Goal: Information Seeking & Learning: Check status

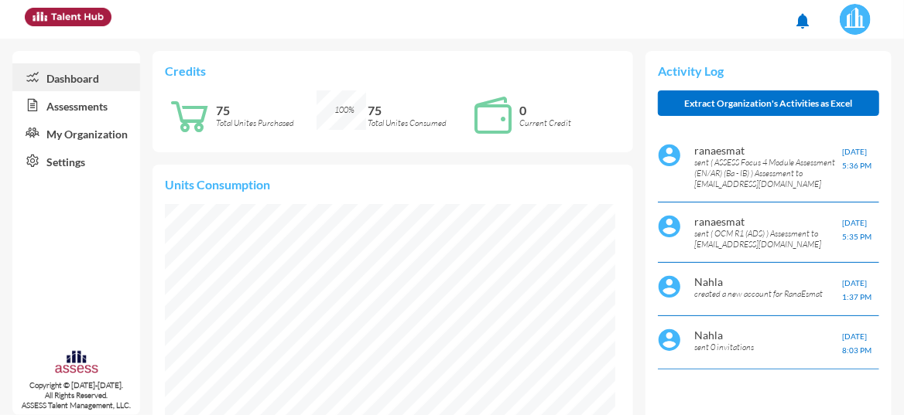
scroll to position [100, 200]
click at [78, 113] on link "Assessments" at bounding box center [76, 105] width 128 height 28
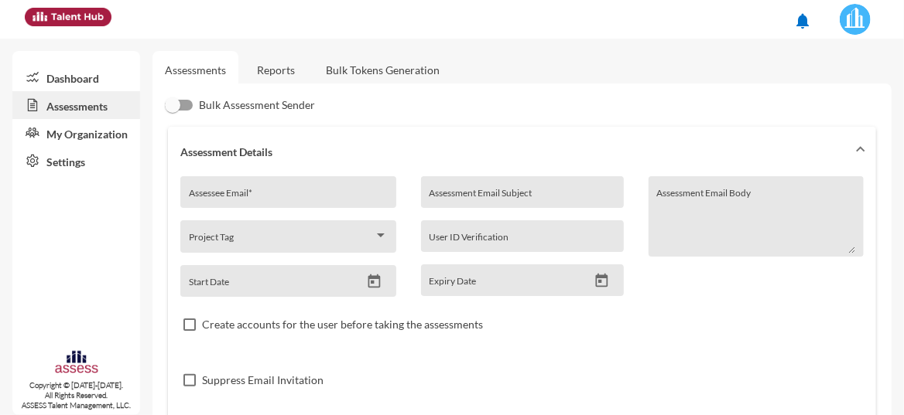
click at [280, 70] on link "Reports" at bounding box center [275, 70] width 63 height 38
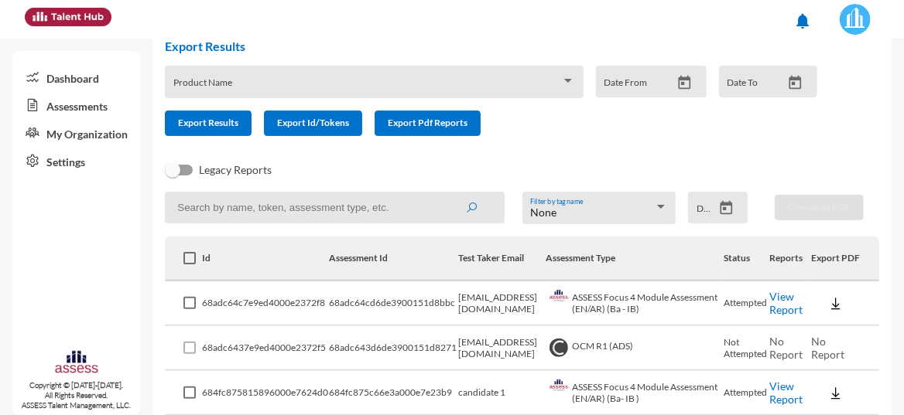
scroll to position [77, 0]
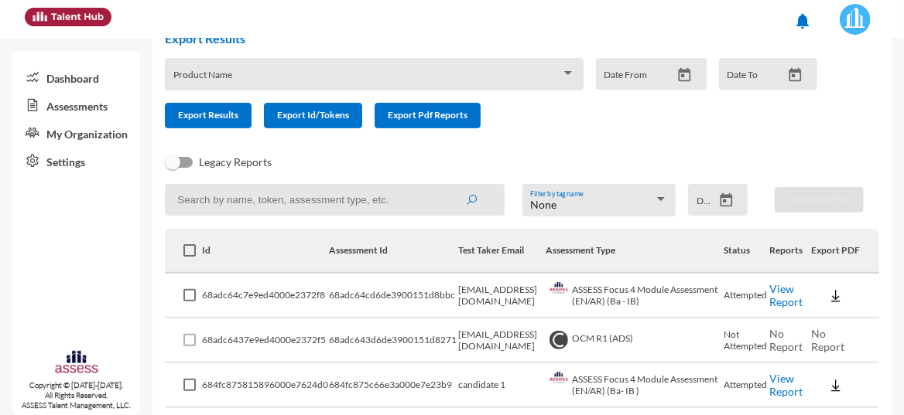
click at [779, 295] on link "View Report" at bounding box center [785, 295] width 33 height 26
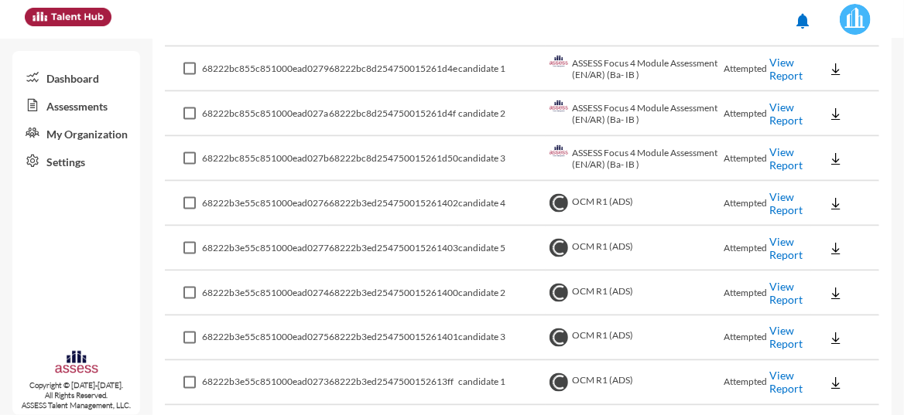
scroll to position [907, 0]
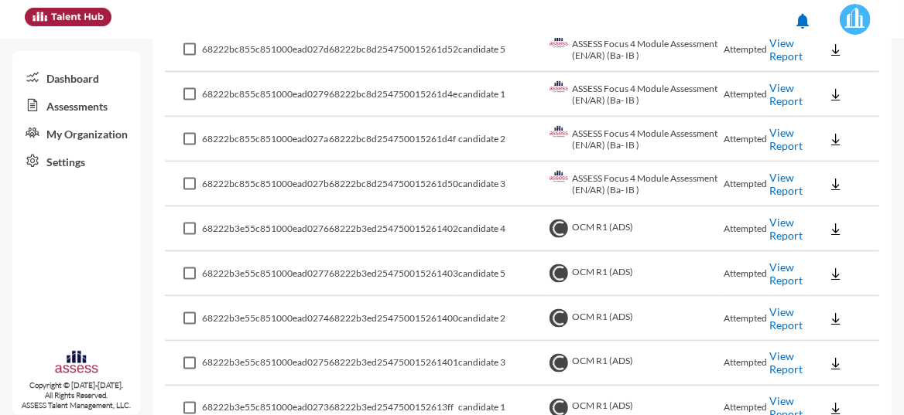
click at [778, 233] on link "View Report" at bounding box center [785, 229] width 33 height 26
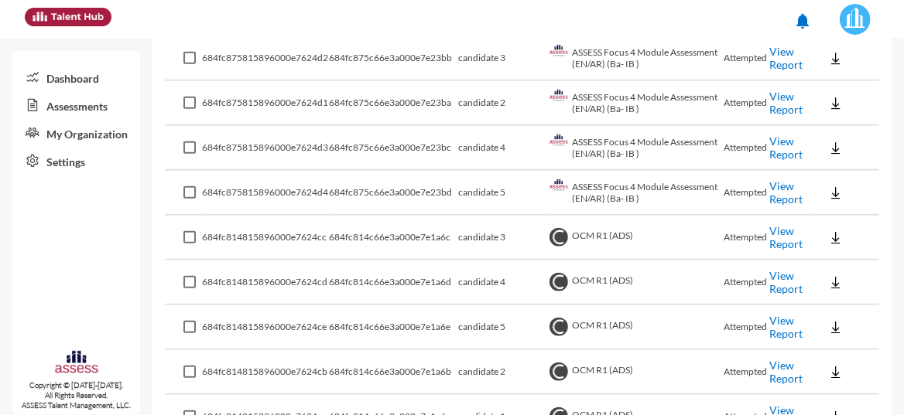
scroll to position [487, 0]
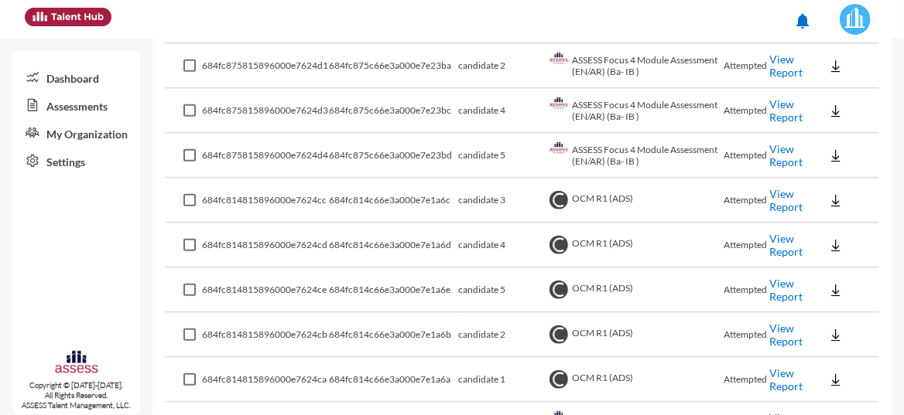
click at [782, 205] on link "View Report" at bounding box center [785, 200] width 33 height 26
click at [779, 234] on link "View Report" at bounding box center [785, 245] width 33 height 26
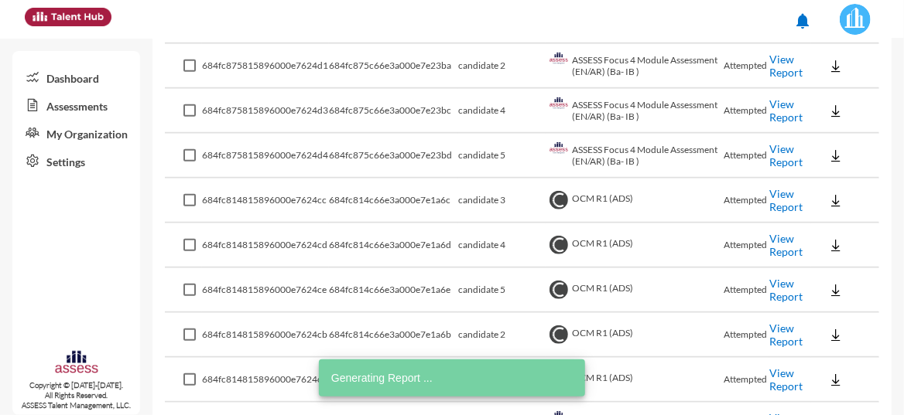
click at [778, 287] on link "View Report" at bounding box center [785, 290] width 33 height 26
click at [770, 339] on link "View Report" at bounding box center [785, 335] width 33 height 26
click at [774, 378] on link "View Report" at bounding box center [785, 380] width 33 height 26
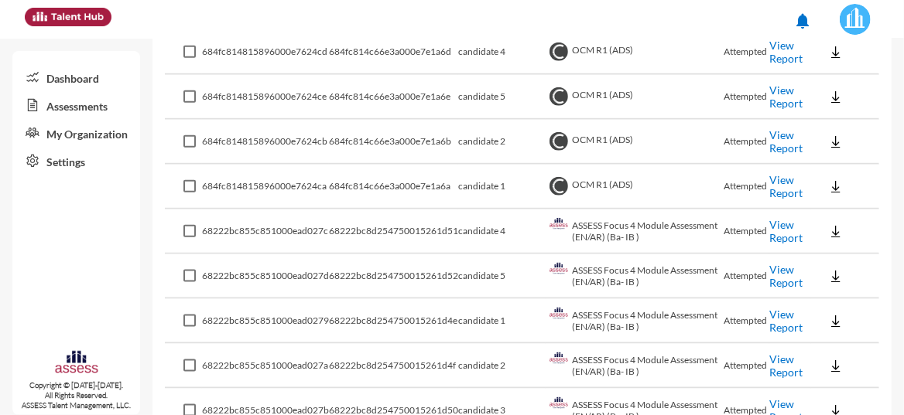
scroll to position [693, 0]
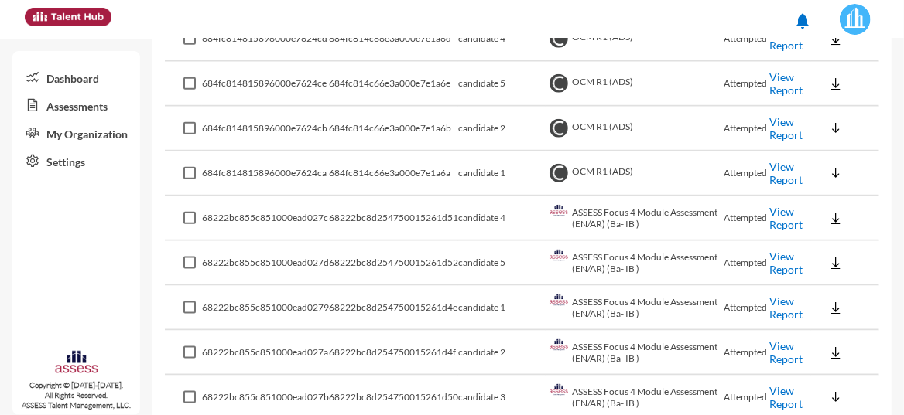
click at [772, 214] on link "View Report" at bounding box center [785, 218] width 33 height 26
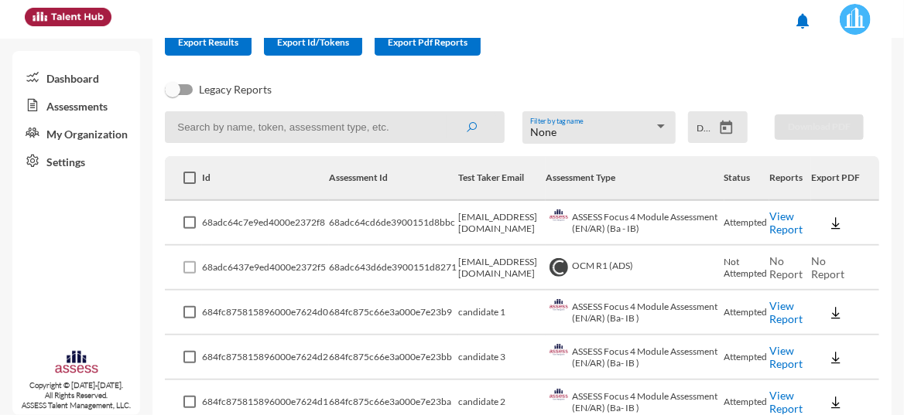
scroll to position [155, 0]
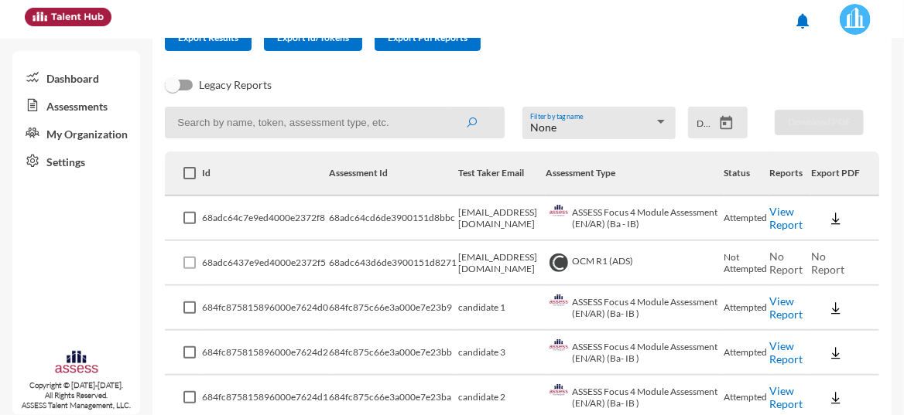
click at [778, 207] on link "View Report" at bounding box center [785, 218] width 33 height 26
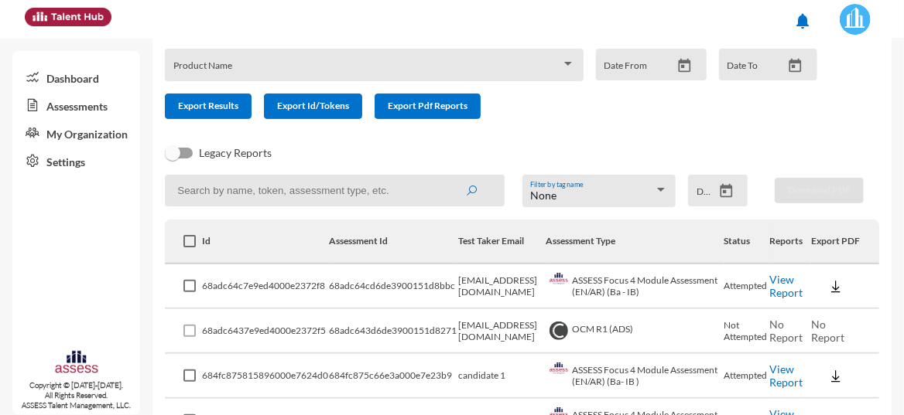
scroll to position [103, 0]
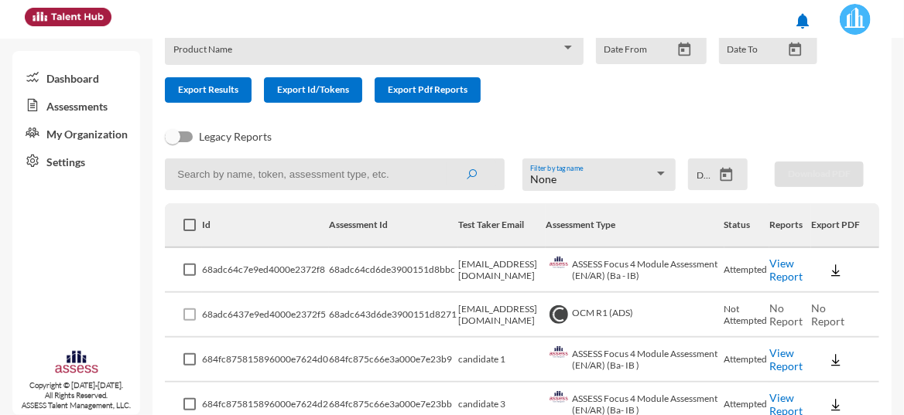
click at [770, 352] on link "View Report" at bounding box center [785, 360] width 33 height 26
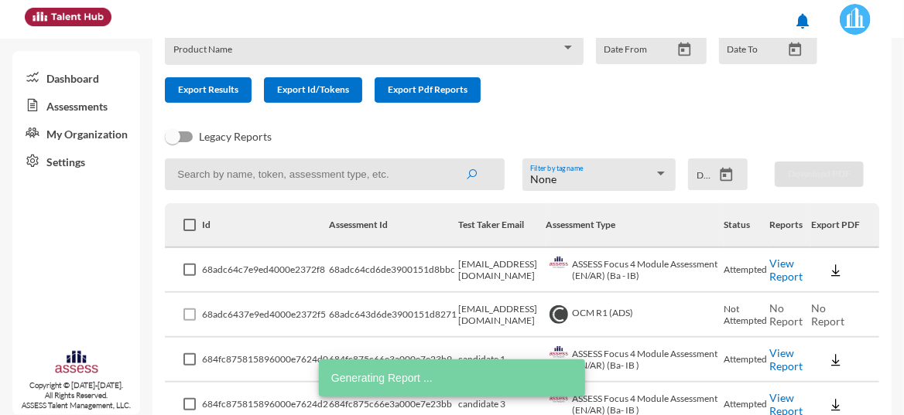
click at [789, 398] on td "View Report" at bounding box center [790, 405] width 42 height 45
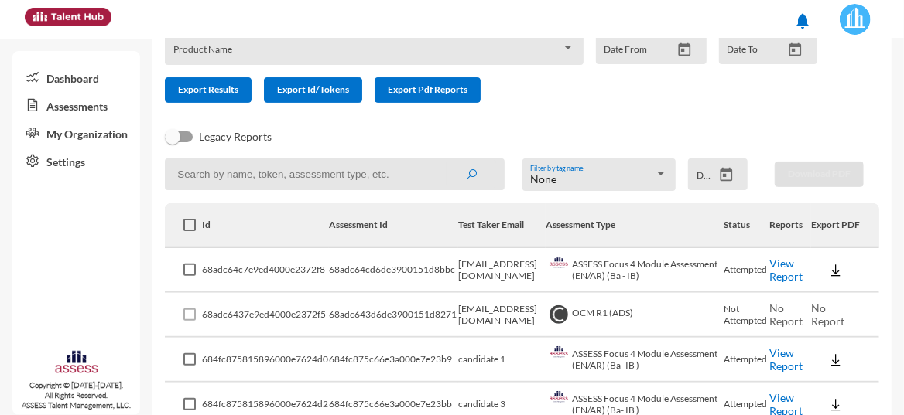
click at [777, 402] on link "View Report" at bounding box center [785, 404] width 33 height 26
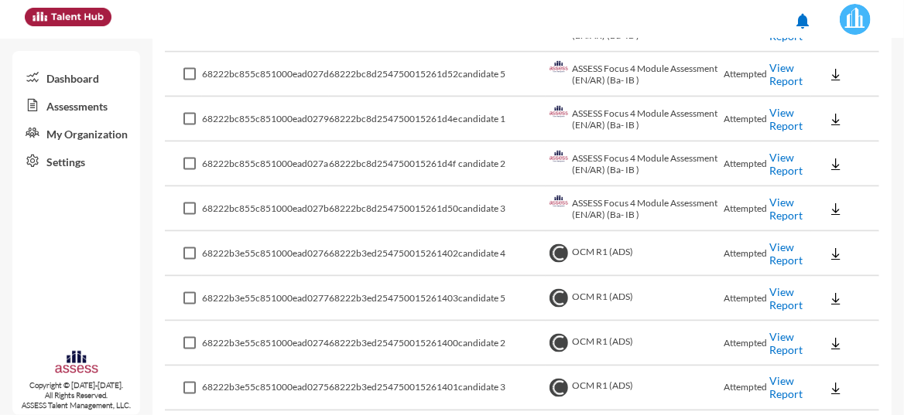
scroll to position [855, 0]
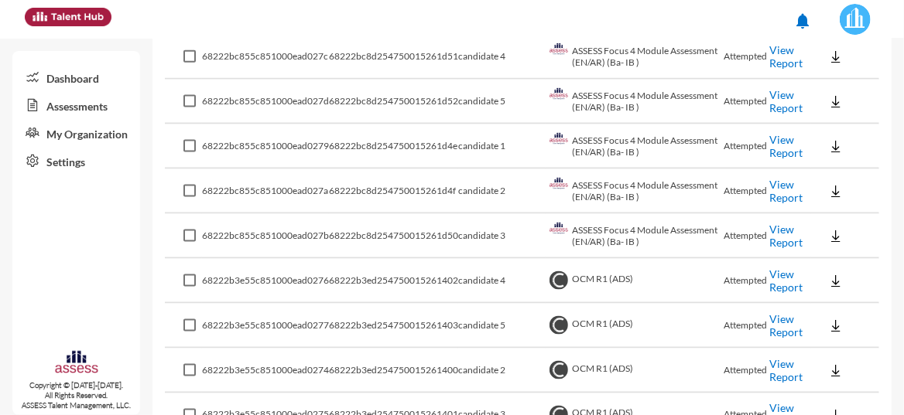
click at [773, 224] on link "View Report" at bounding box center [785, 236] width 33 height 26
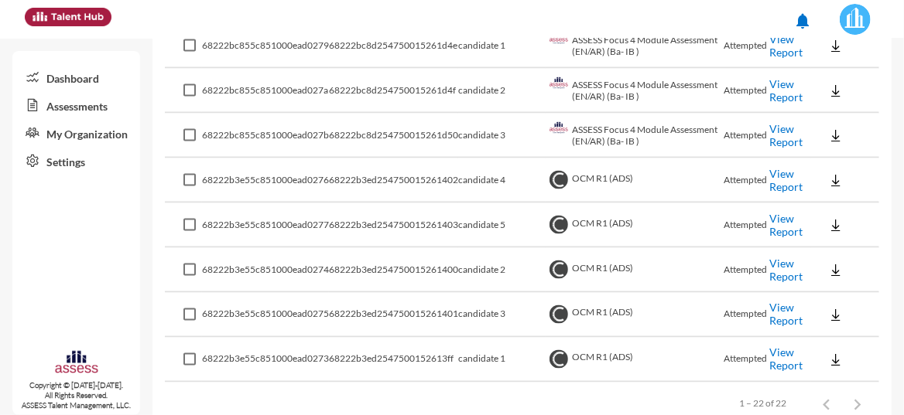
scroll to position [959, 0]
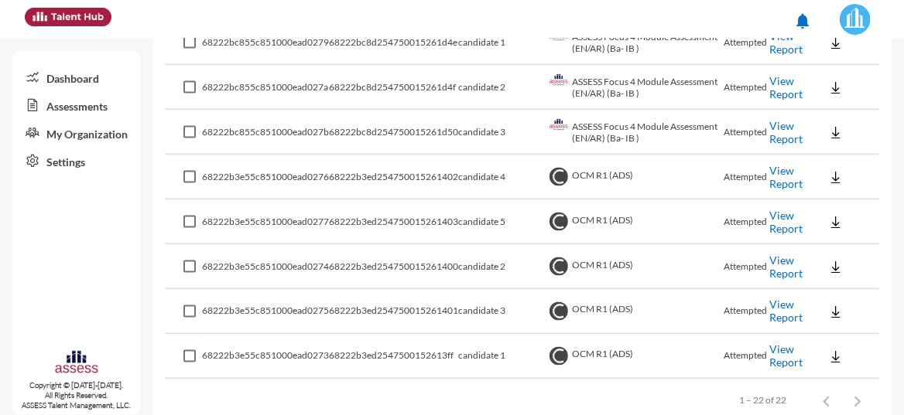
click at [771, 303] on link "View Report" at bounding box center [785, 312] width 33 height 26
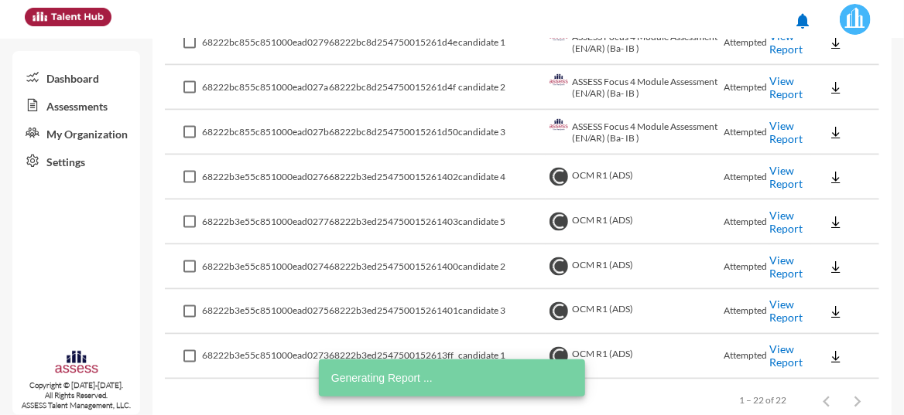
click at [780, 264] on link "View Report" at bounding box center [785, 267] width 33 height 26
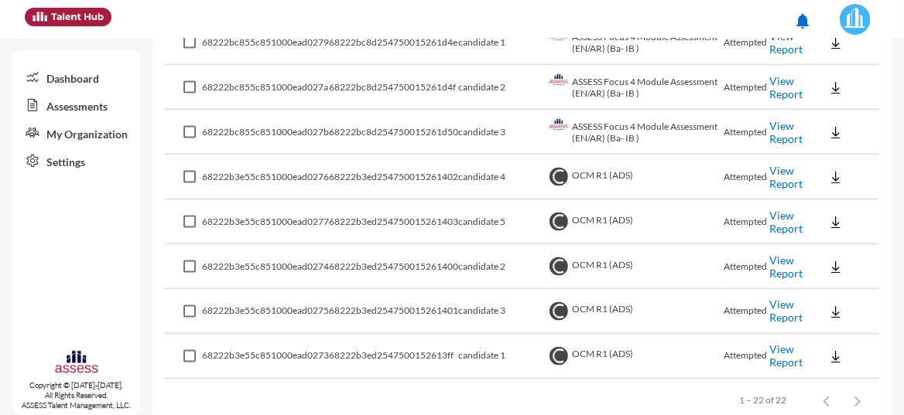
click at [774, 209] on link "View Report" at bounding box center [785, 222] width 33 height 26
click at [774, 215] on link "View Report" at bounding box center [785, 222] width 33 height 26
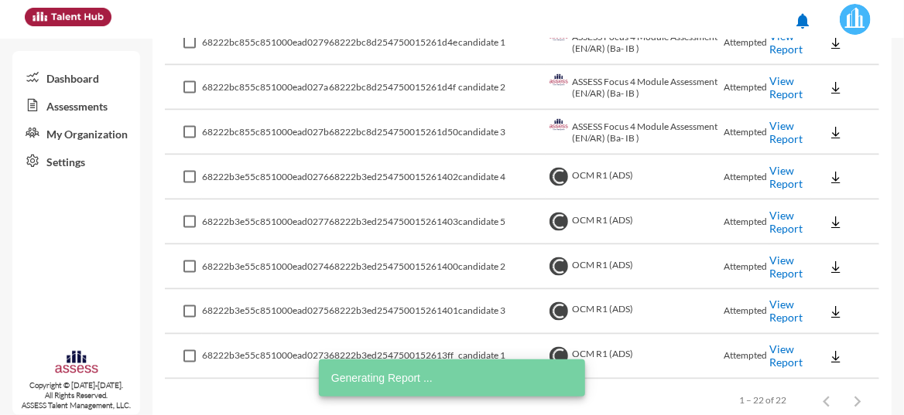
click at [781, 166] on link "View Report" at bounding box center [785, 177] width 33 height 26
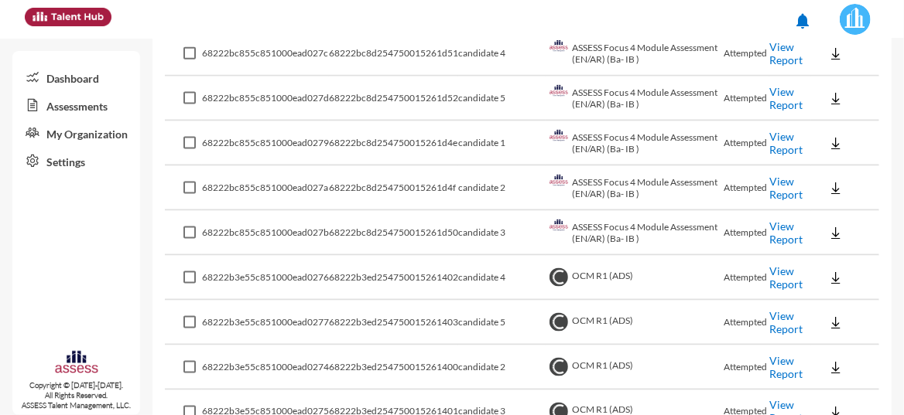
scroll to position [855, 0]
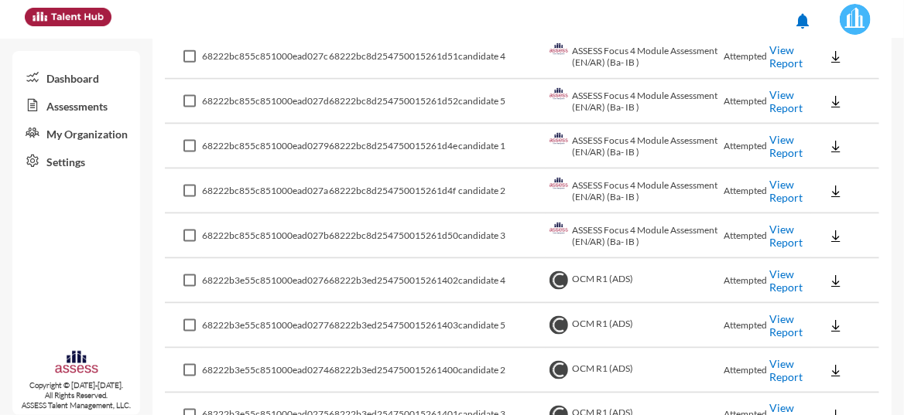
click at [778, 235] on link "View Report" at bounding box center [785, 236] width 33 height 26
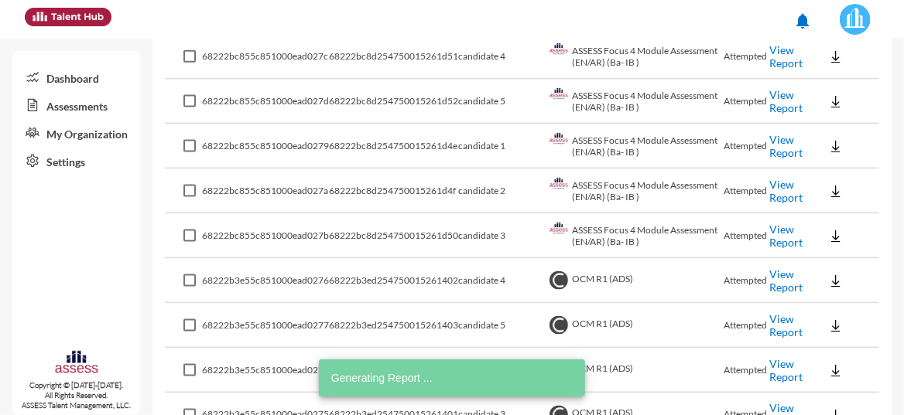
click at [784, 186] on link "View Report" at bounding box center [785, 191] width 33 height 26
click at [774, 134] on link "View Report" at bounding box center [785, 146] width 33 height 26
click at [778, 101] on link "View Report" at bounding box center [785, 101] width 33 height 26
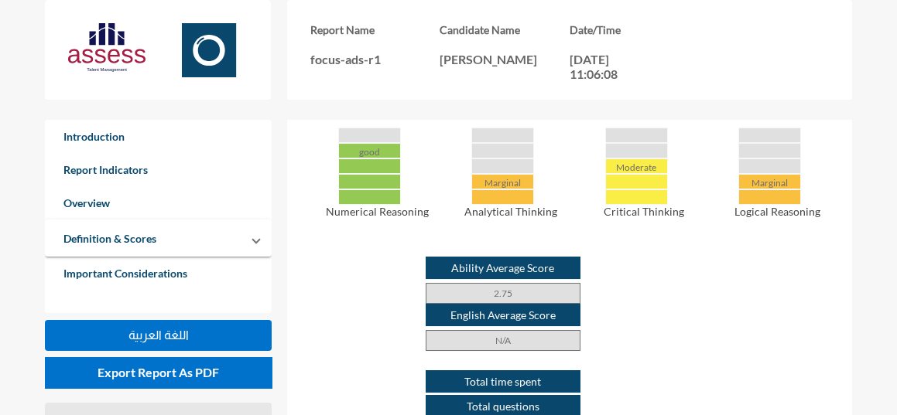
scroll to position [737, 0]
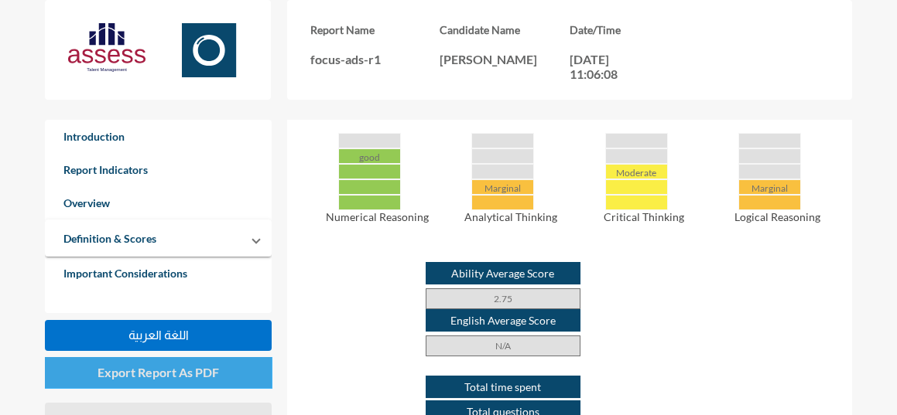
click at [229, 374] on button "Export Report As PDF" at bounding box center [158, 372] width 227 height 31
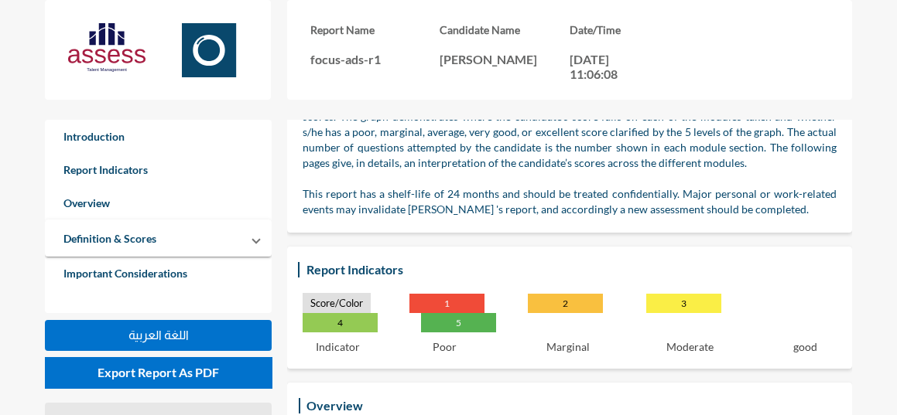
scroll to position [0, 0]
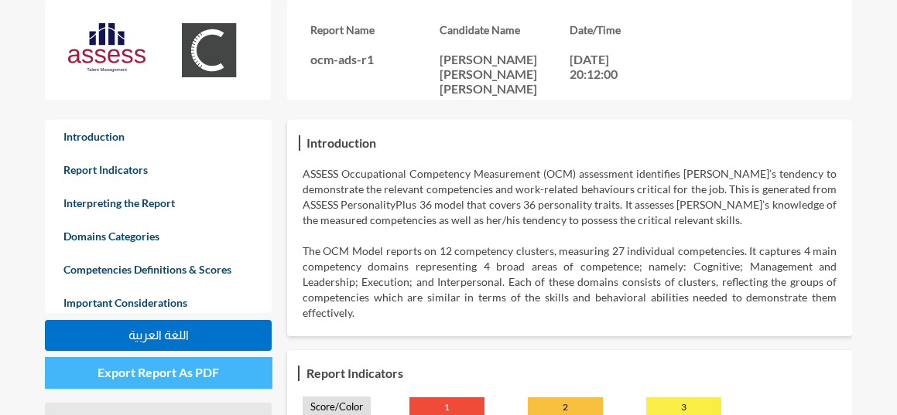
click at [199, 372] on span "Export Report As PDF" at bounding box center [157, 372] width 121 height 15
click at [226, 384] on button "Export Report As PDF" at bounding box center [158, 372] width 227 height 31
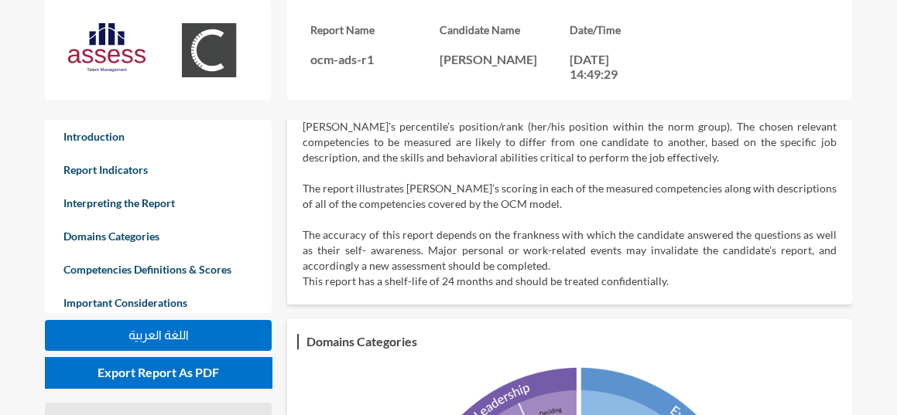
scroll to position [310, 0]
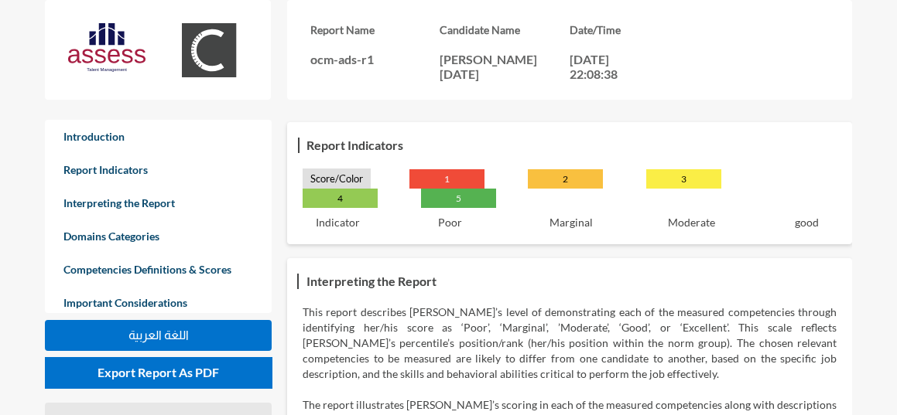
scroll to position [232, 0]
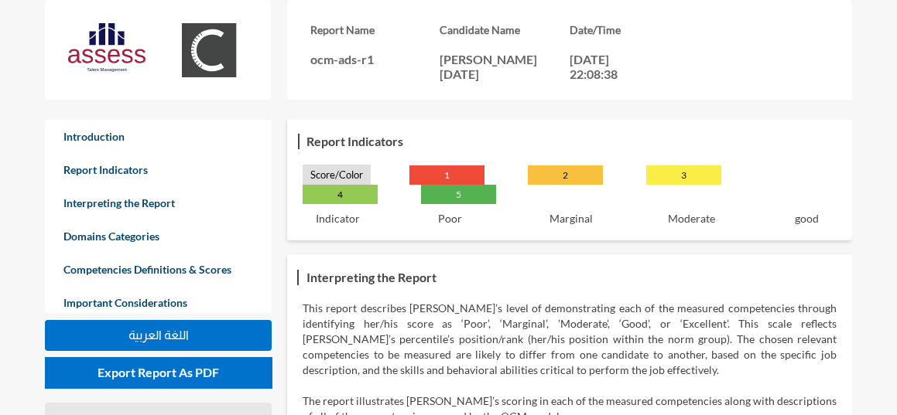
click at [741, 102] on div "Report Name ocm-ads-r1 Candidate Name [PERSON_NAME][DATE] Date/Time [DATE] 22:0…" at bounding box center [493, 60] width 897 height 120
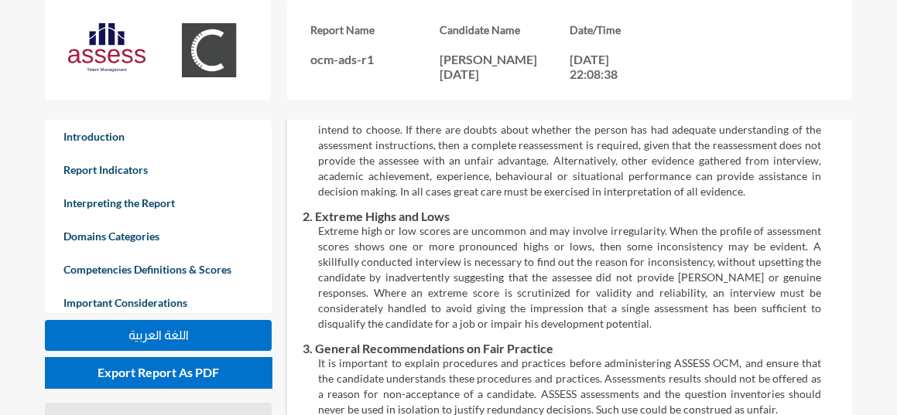
scroll to position [3586, 0]
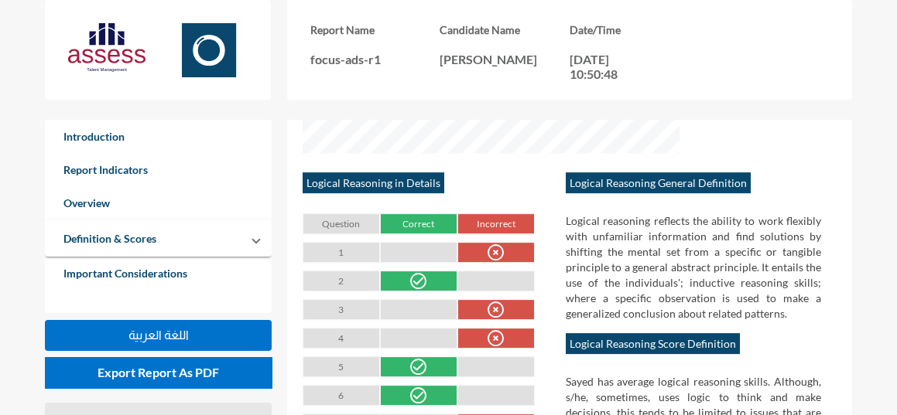
scroll to position [3679, 0]
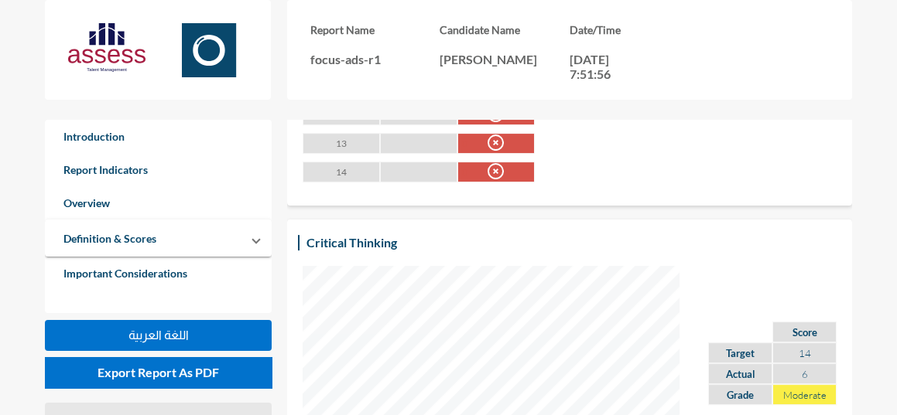
scroll to position [4507, 0]
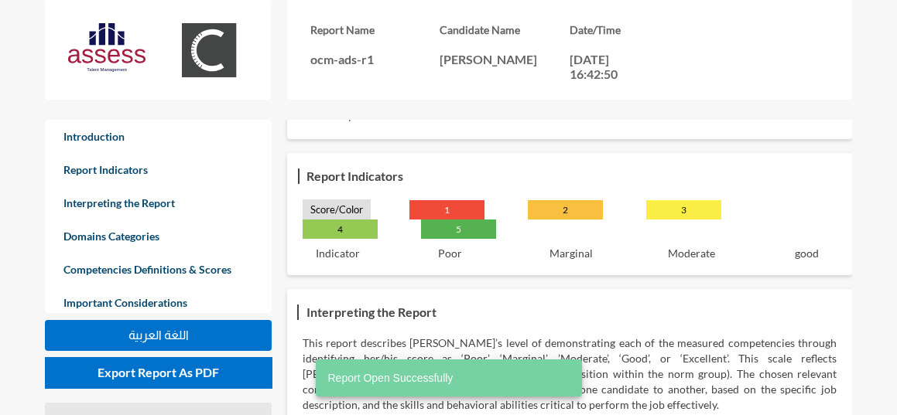
scroll to position [206, 0]
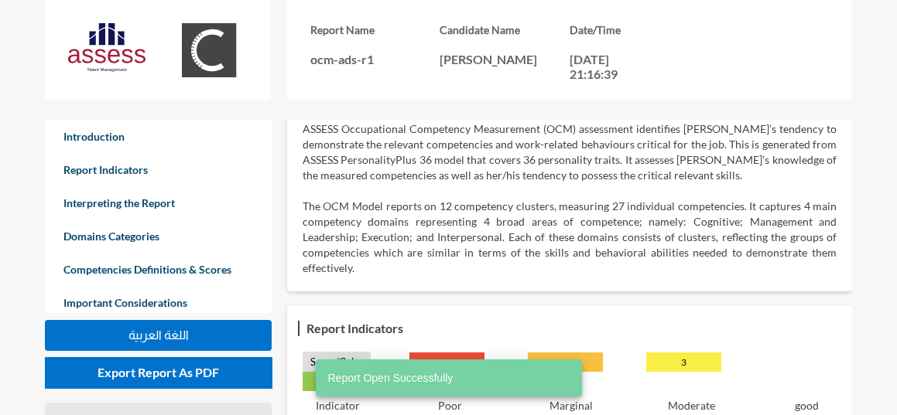
scroll to position [51, 0]
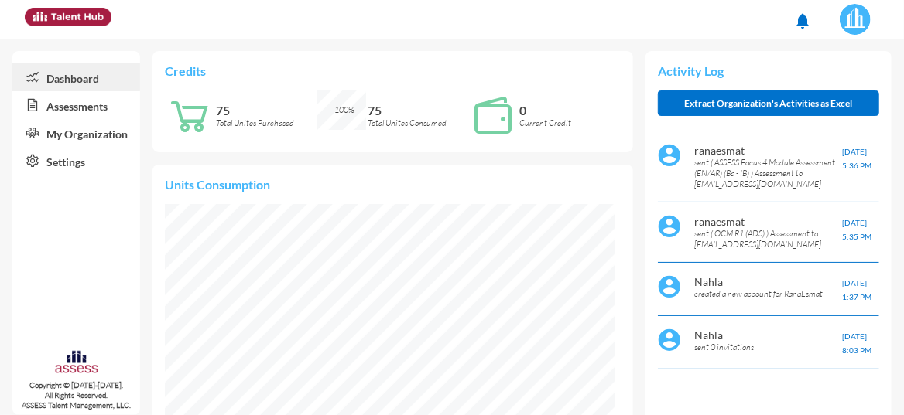
scroll to position [100, 200]
click at [77, 109] on link "Assessments" at bounding box center [76, 105] width 128 height 28
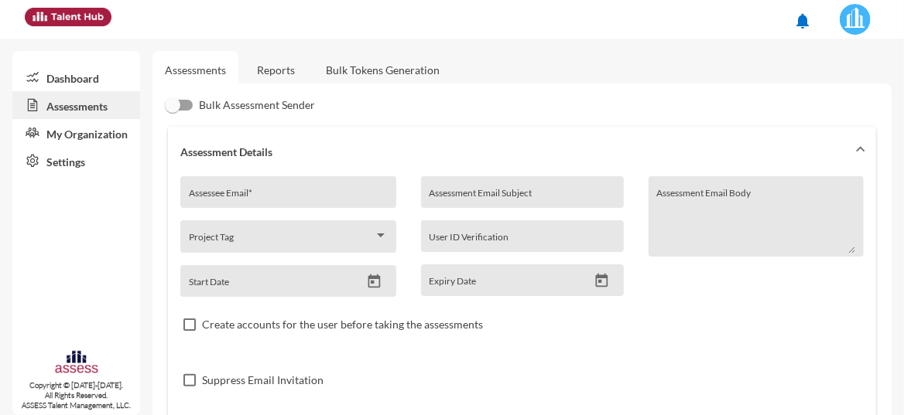
click at [272, 67] on link "Reports" at bounding box center [275, 70] width 63 height 38
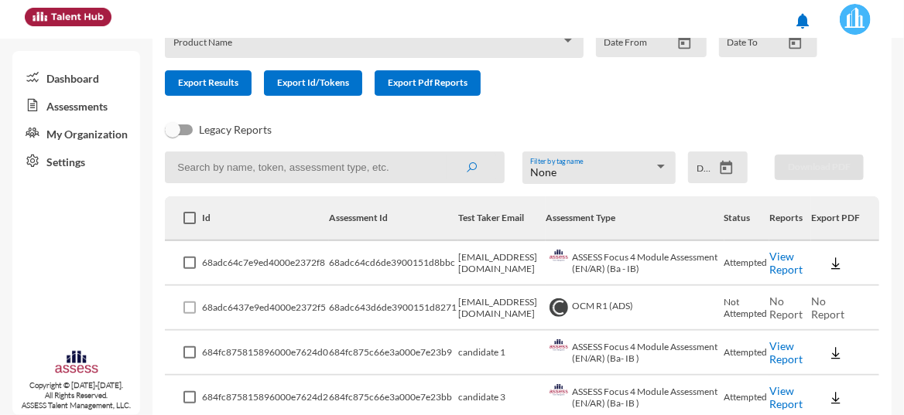
scroll to position [108, 0]
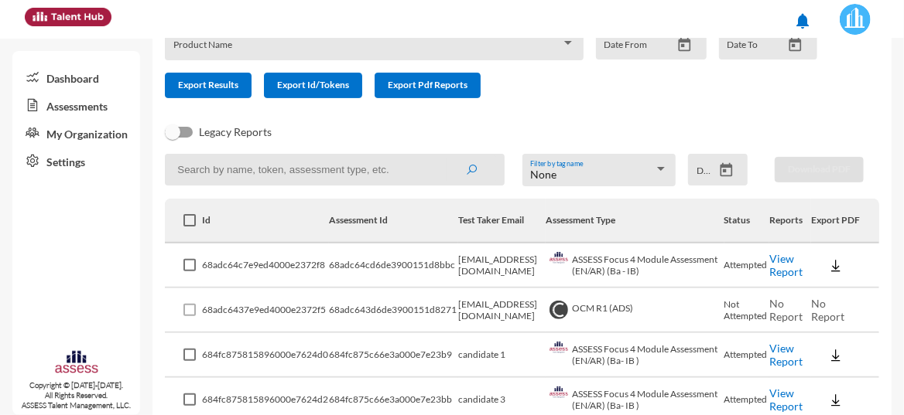
click at [784, 271] on link "View Report" at bounding box center [785, 265] width 33 height 26
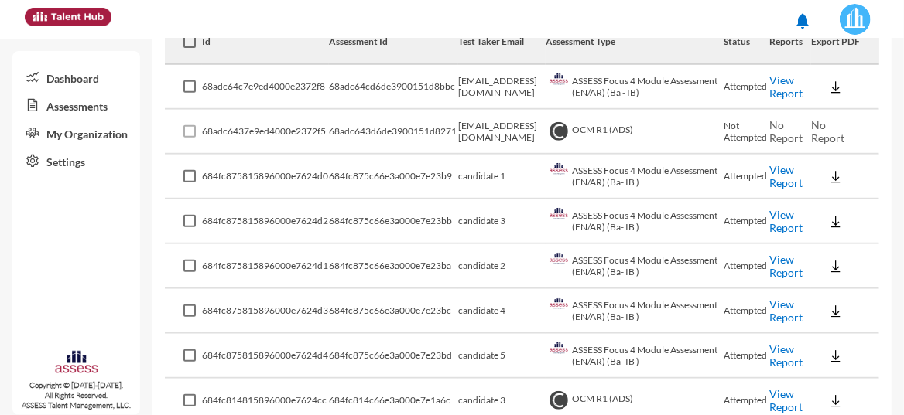
scroll to position [313, 0]
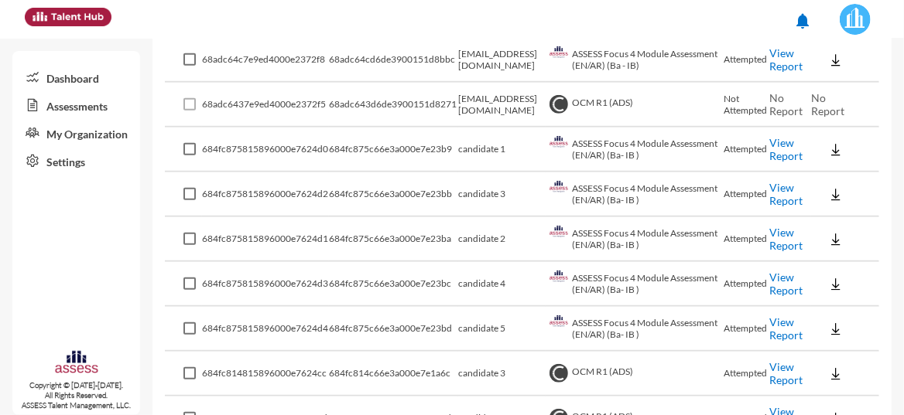
click at [779, 372] on link "View Report" at bounding box center [785, 374] width 33 height 26
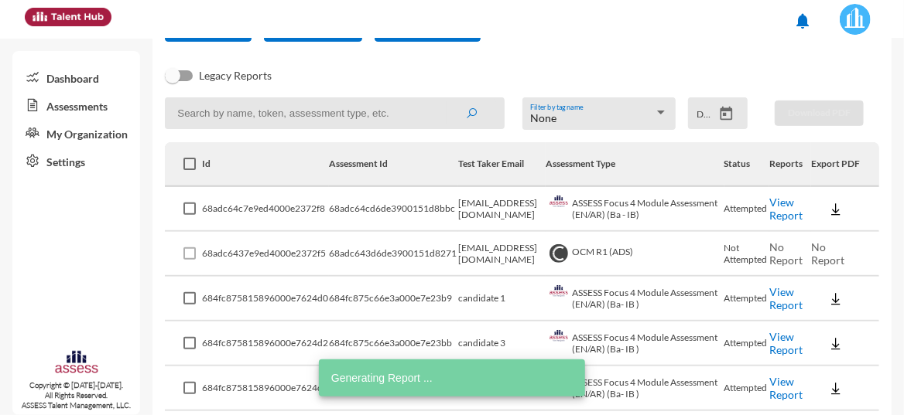
scroll to position [159, 0]
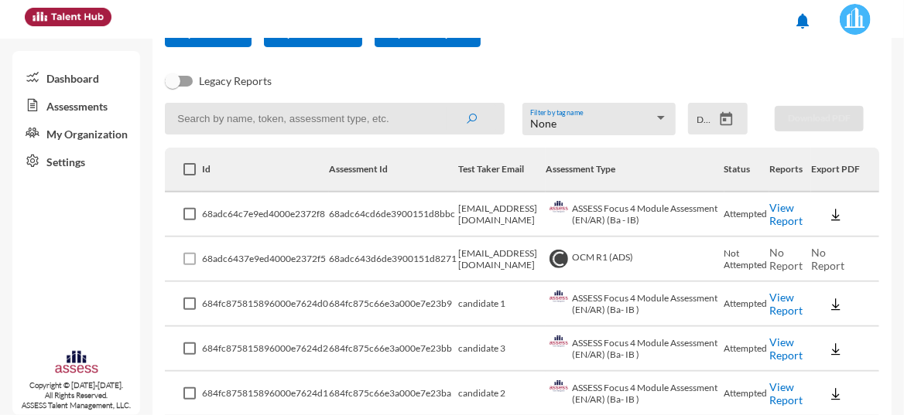
click at [772, 212] on link "View Report" at bounding box center [785, 214] width 33 height 26
click at [781, 300] on link "View Report" at bounding box center [785, 304] width 33 height 26
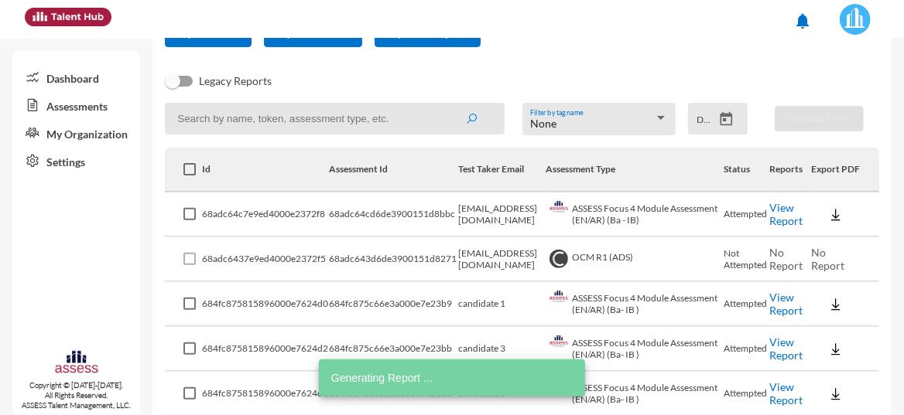
click at [781, 350] on link "View Report" at bounding box center [785, 349] width 33 height 26
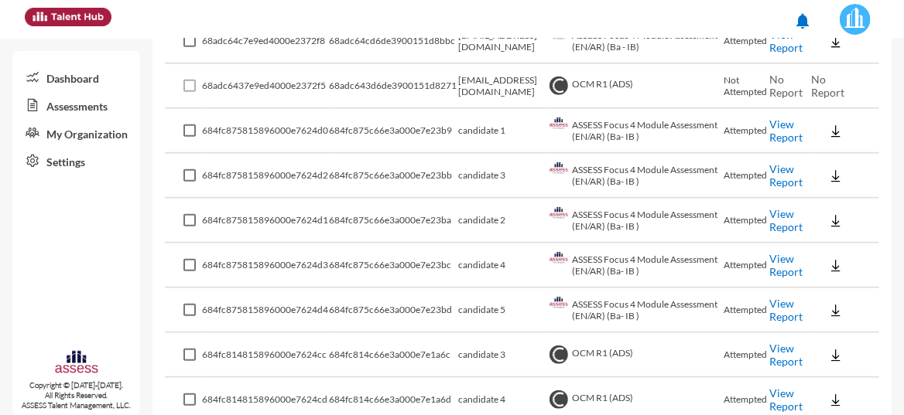
scroll to position [341, 0]
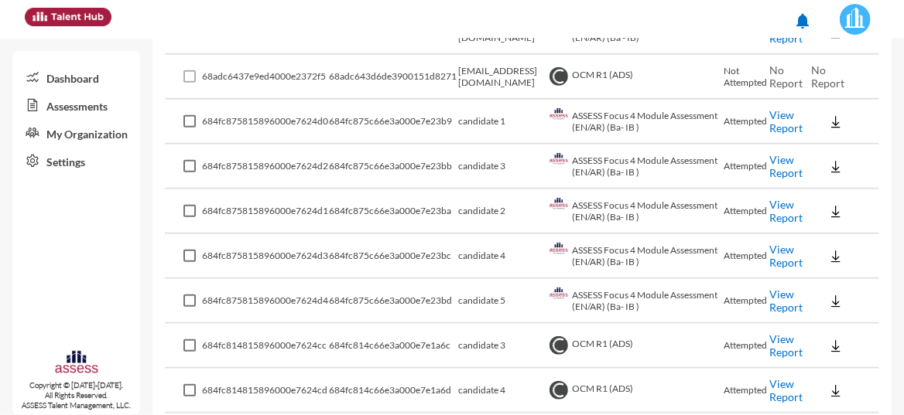
click at [786, 171] on link "View Report" at bounding box center [785, 166] width 33 height 26
click at [778, 203] on link "View Report" at bounding box center [785, 211] width 33 height 26
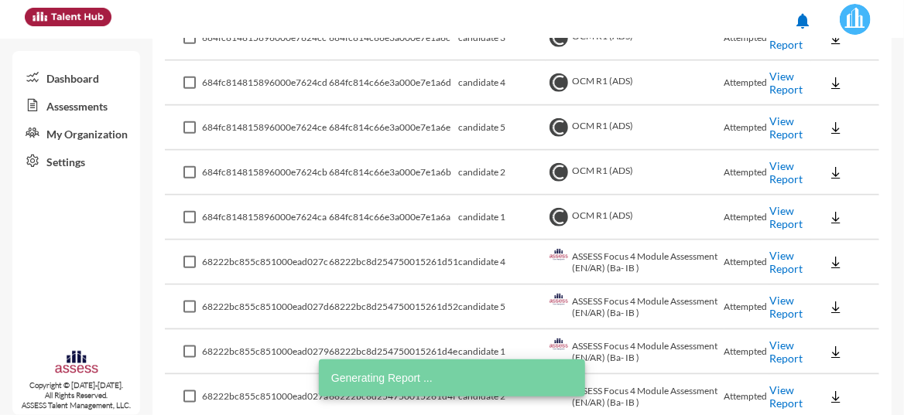
scroll to position [984, 0]
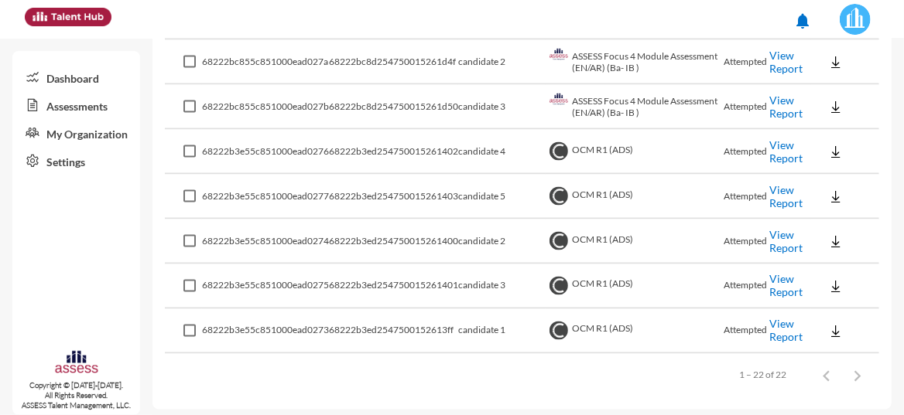
click at [773, 329] on link "View Report" at bounding box center [785, 331] width 33 height 26
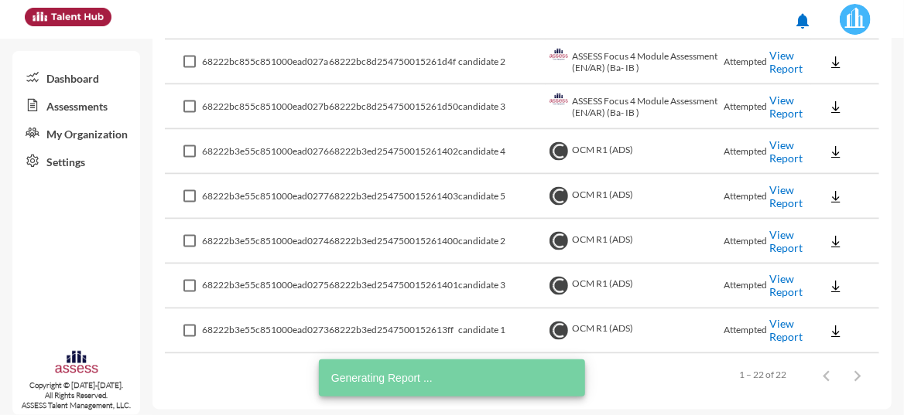
click at [783, 274] on link "View Report" at bounding box center [785, 286] width 33 height 26
click at [785, 229] on link "View Report" at bounding box center [785, 241] width 33 height 26
click at [769, 194] on link "View Report" at bounding box center [785, 196] width 33 height 26
click at [788, 150] on link "View Report" at bounding box center [785, 151] width 33 height 26
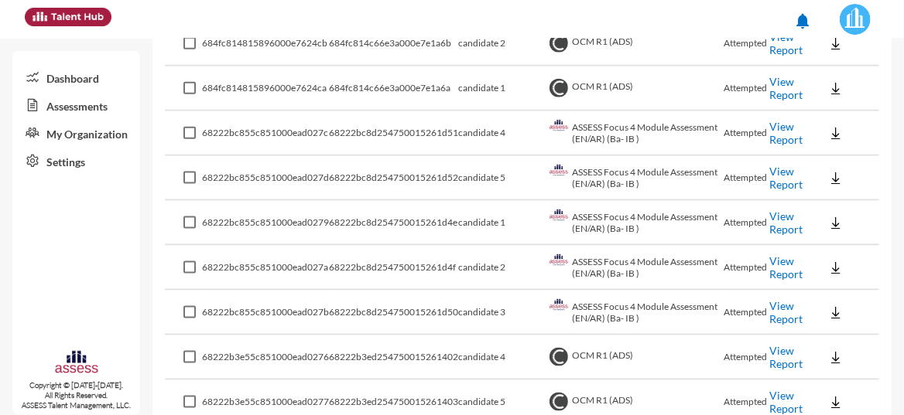
scroll to position [778, 0]
click at [774, 86] on link "View Report" at bounding box center [785, 89] width 33 height 26
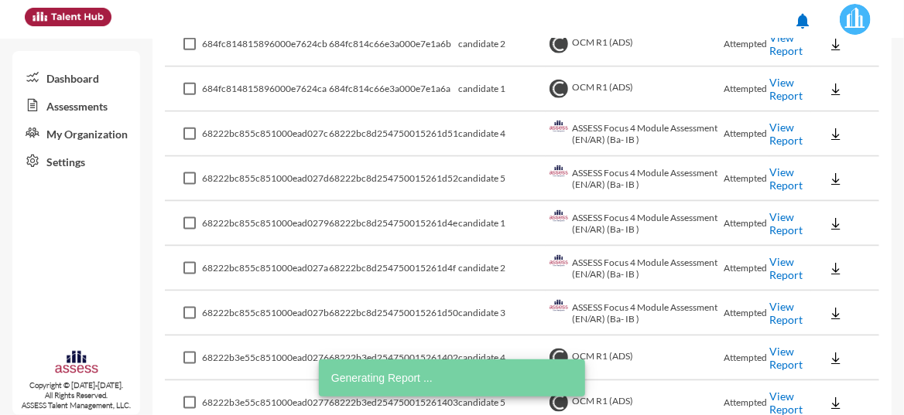
click at [779, 48] on link "View Report" at bounding box center [785, 44] width 33 height 26
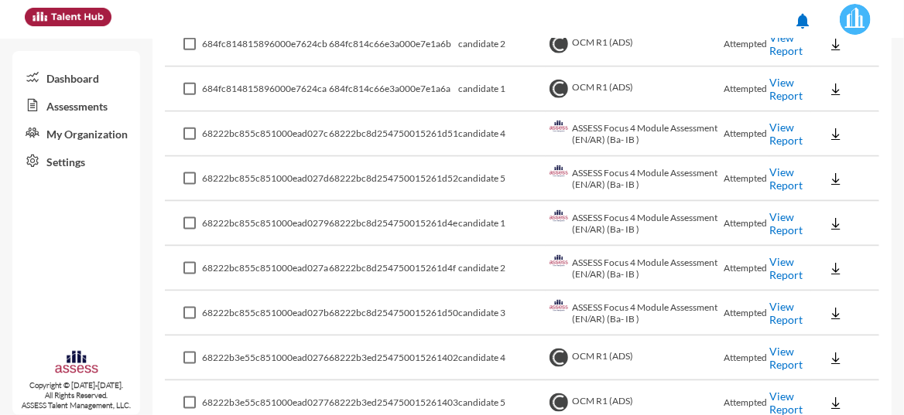
click at [778, 46] on link "View Report" at bounding box center [785, 44] width 33 height 26
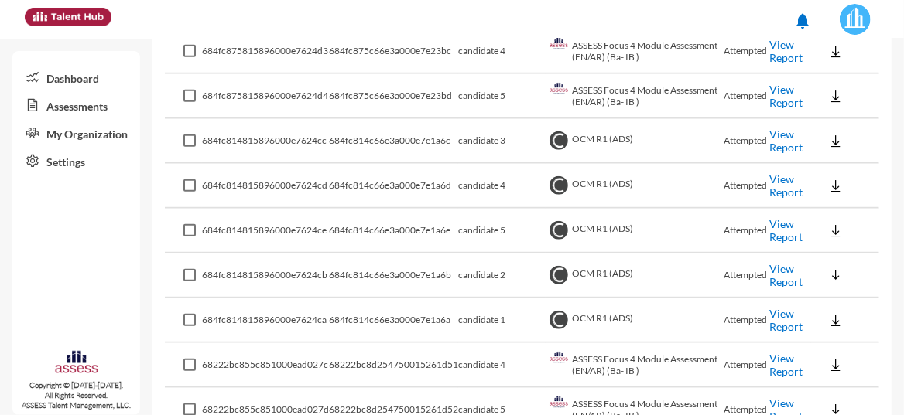
scroll to position [531, 0]
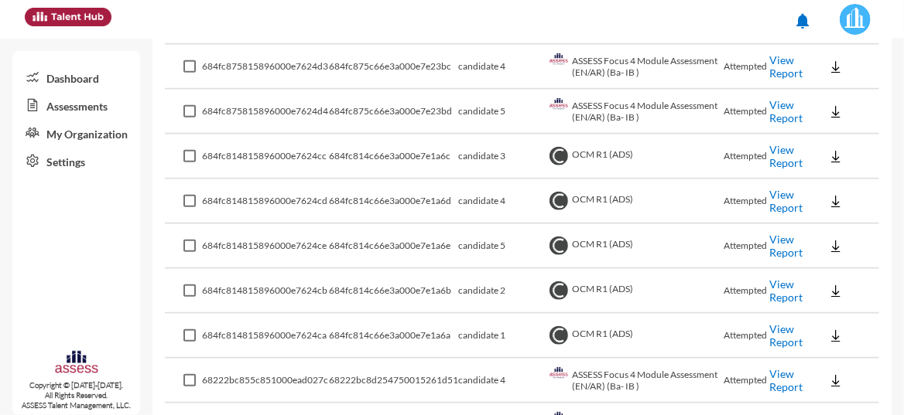
click at [773, 149] on link "View Report" at bounding box center [785, 156] width 33 height 26
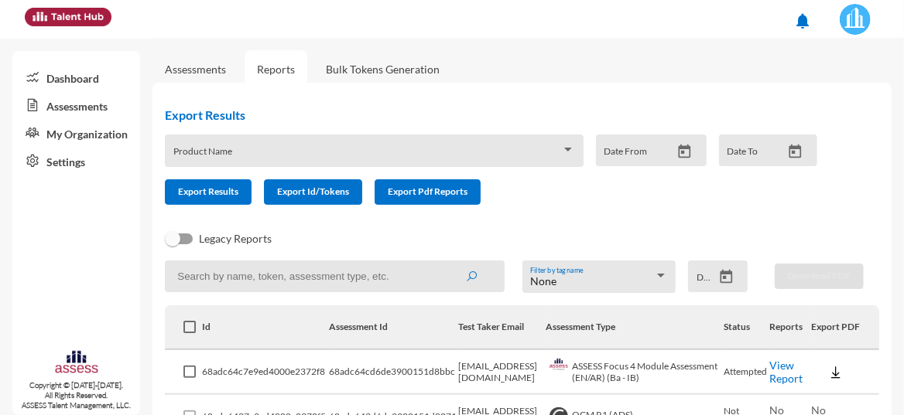
scroll to position [0, 0]
click at [91, 112] on link "Assessments" at bounding box center [76, 105] width 128 height 28
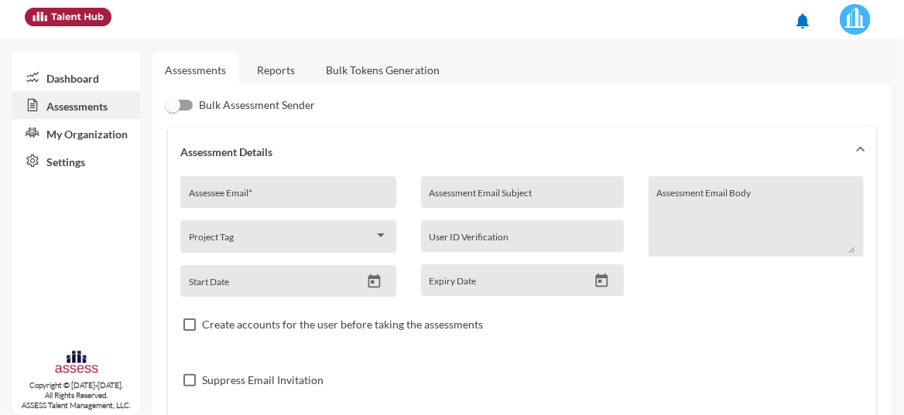
scroll to position [344, 0]
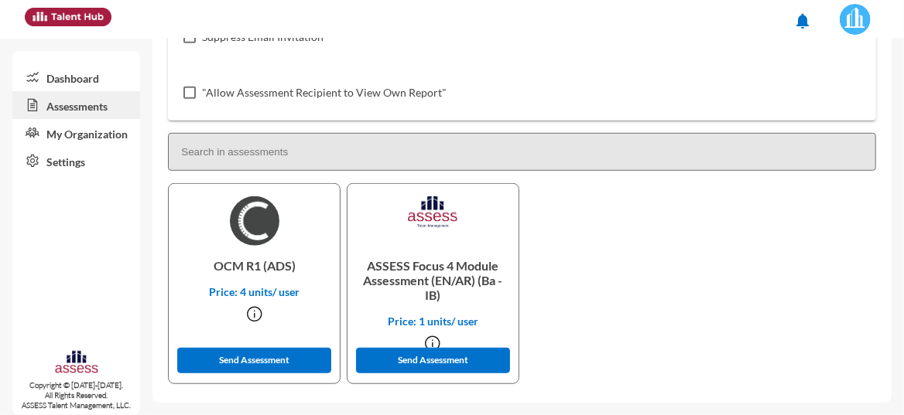
click at [727, 331] on div "OCM R1 (ADS) Price: 4 units/ user Send Assessment ASSESS Focus 4 Module Assessm…" at bounding box center [522, 286] width 714 height 207
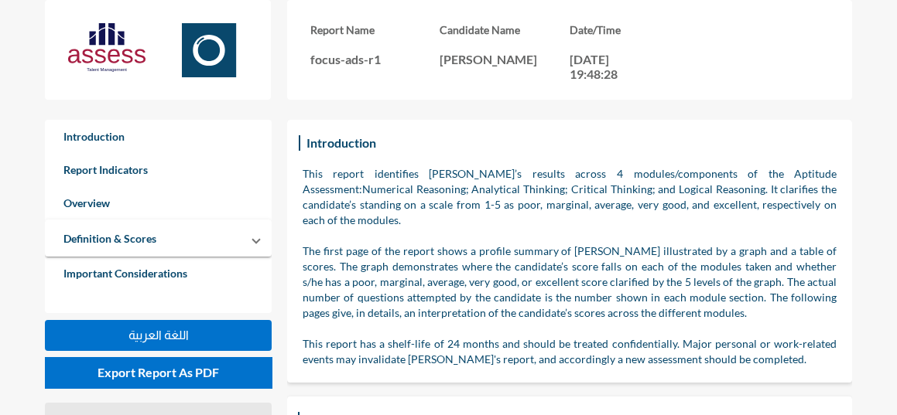
drag, startPoint x: 489, startPoint y: 173, endPoint x: 463, endPoint y: 255, distance: 86.6
click at [489, 173] on p "This report identifies [PERSON_NAME]’s results across 4 modules/components of t…" at bounding box center [570, 197] width 534 height 62
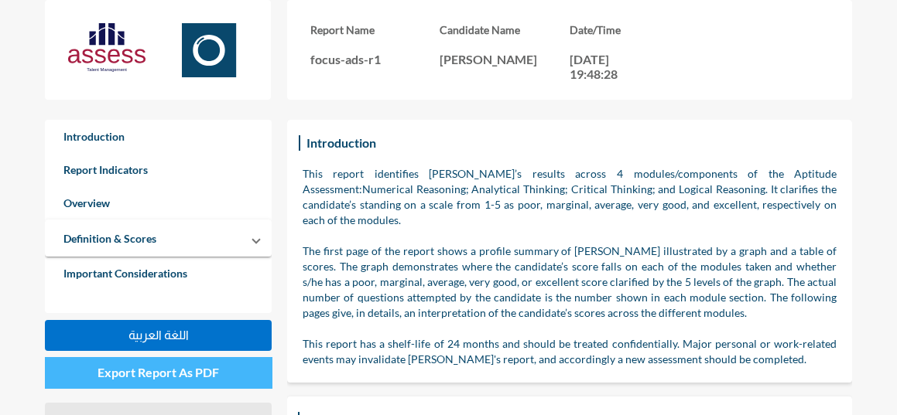
click at [233, 378] on button "Export Report As PDF" at bounding box center [158, 372] width 227 height 31
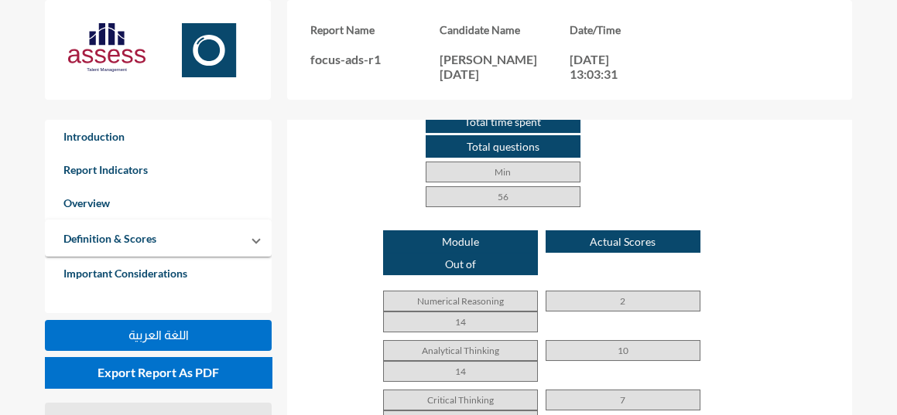
scroll to position [1006, 0]
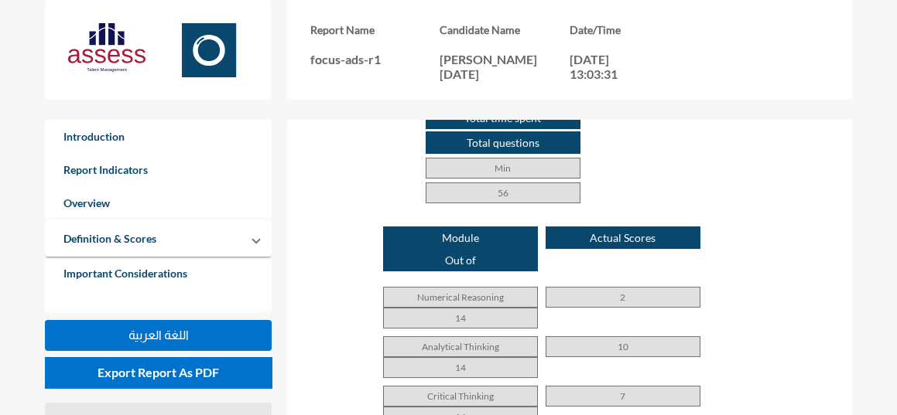
click at [501, 227] on p "Module" at bounding box center [460, 238] width 155 height 22
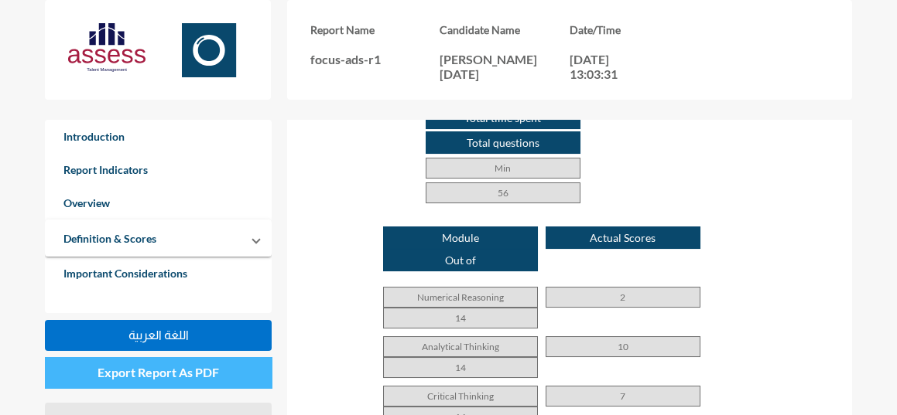
click at [157, 365] on span "Export Report As PDF" at bounding box center [157, 372] width 121 height 15
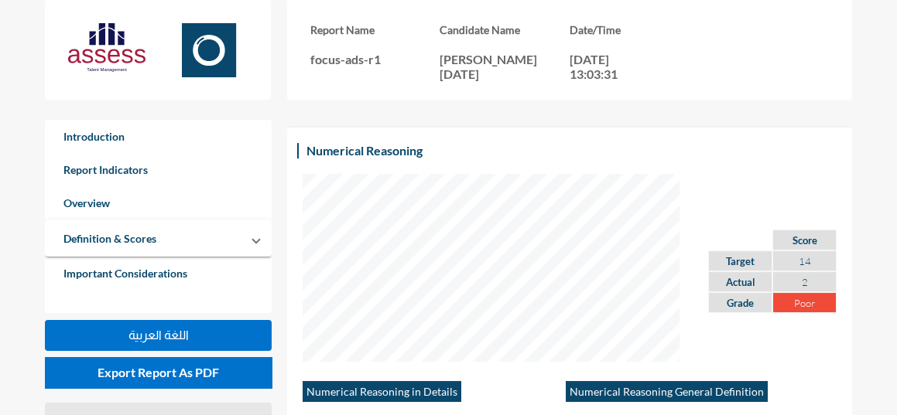
scroll to position [0, 0]
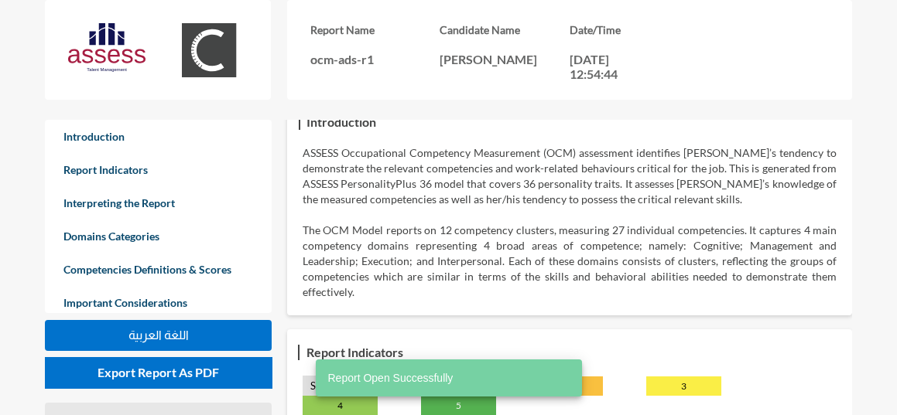
scroll to position [51, 0]
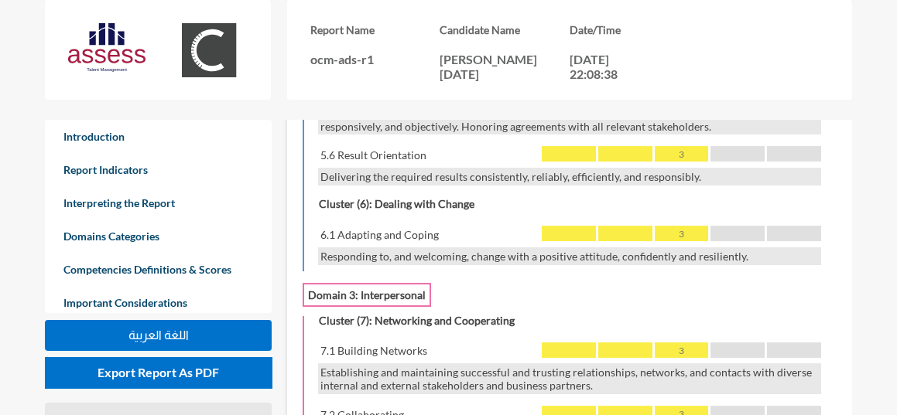
scroll to position [2039, 0]
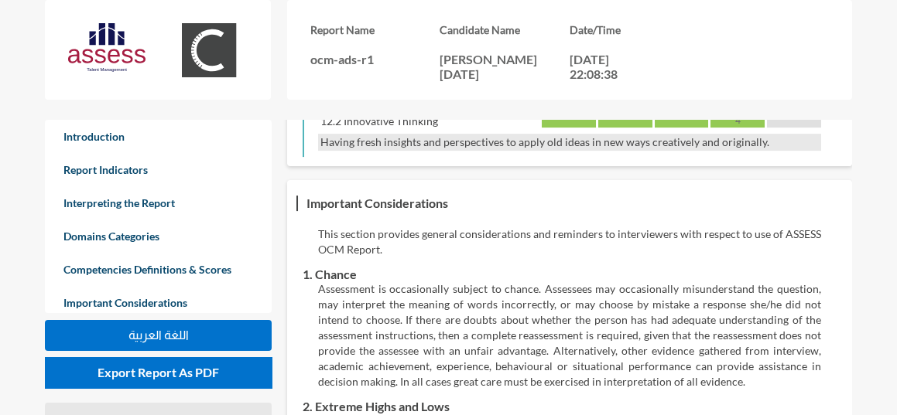
scroll to position [3173, 0]
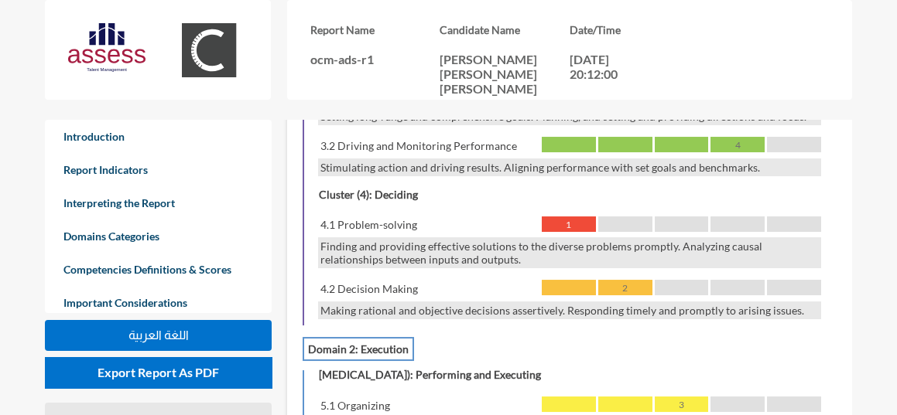
scroll to position [1496, 0]
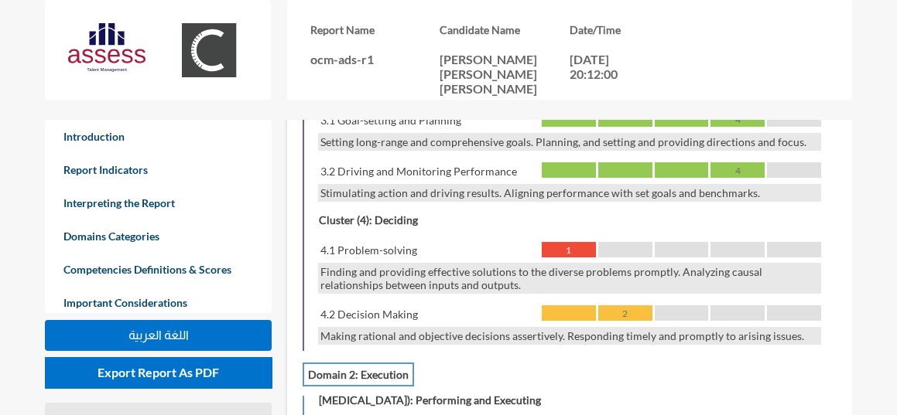
drag, startPoint x: 323, startPoint y: 210, endPoint x: 476, endPoint y: 251, distance: 157.6
click at [476, 251] on div "4.1 Problem-solving 1 Finding and providing effective solutions to the diverse …" at bounding box center [569, 268] width 503 height 53
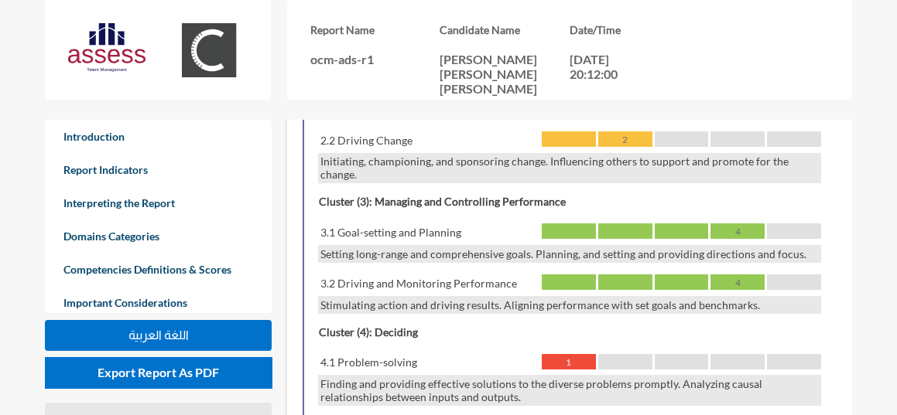
scroll to position [1702, 0]
